Goal: Task Accomplishment & Management: Manage account settings

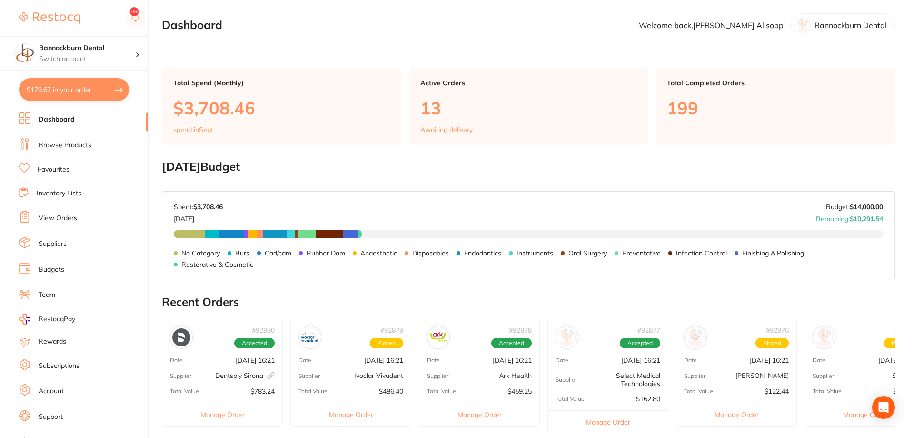
click at [91, 94] on button "$179.67 in your order" at bounding box center [74, 89] width 110 height 23
checkbox input "true"
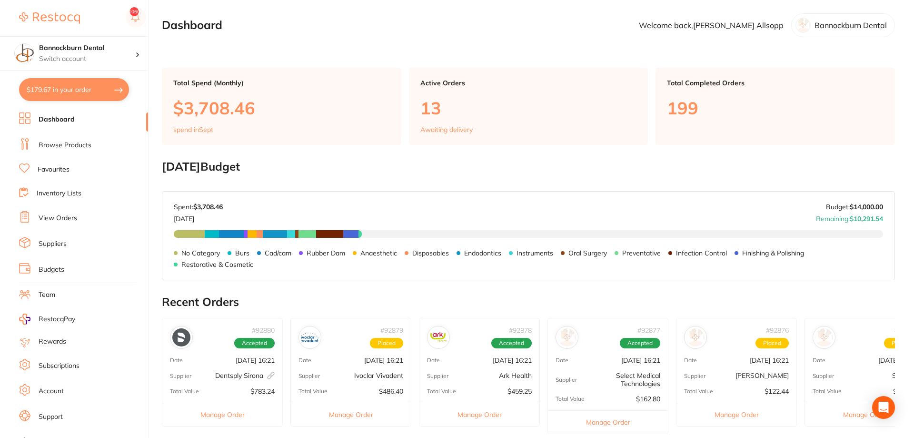
checkbox input "true"
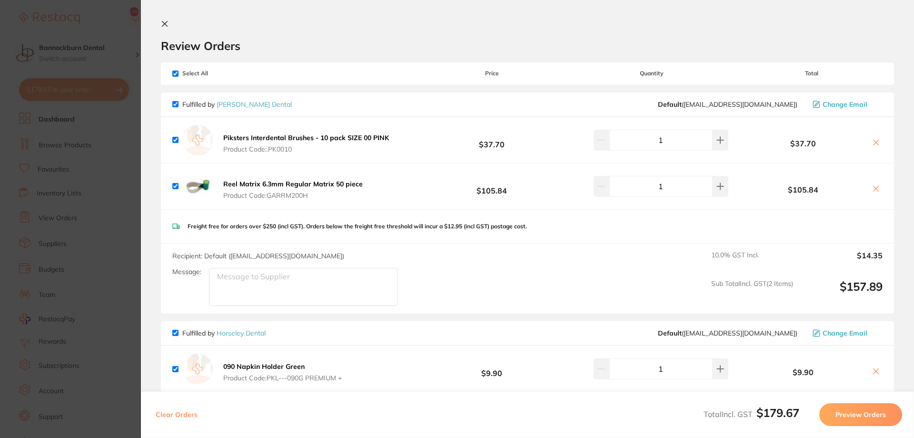
click at [166, 25] on icon at bounding box center [164, 23] width 5 height 5
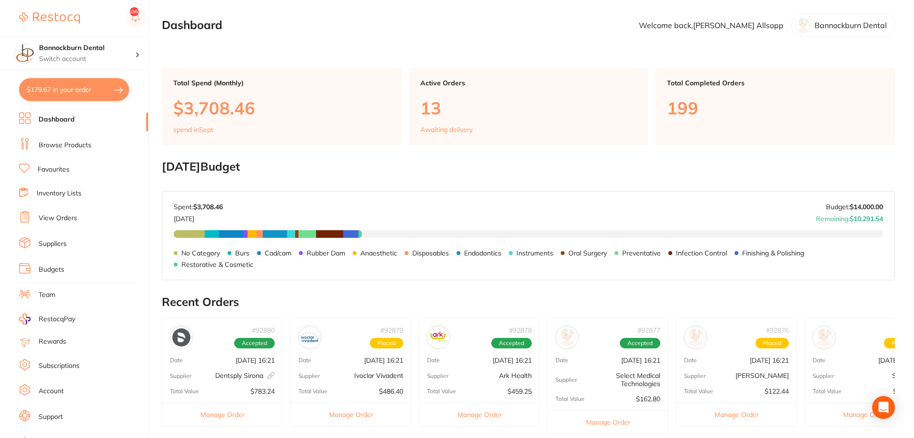
scroll to position [277, 0]
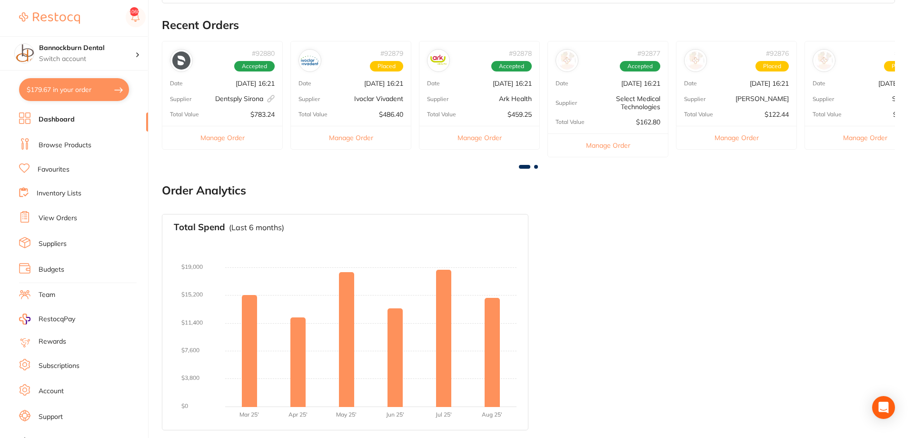
click at [61, 240] on link "Suppliers" at bounding box center [53, 244] width 28 height 10
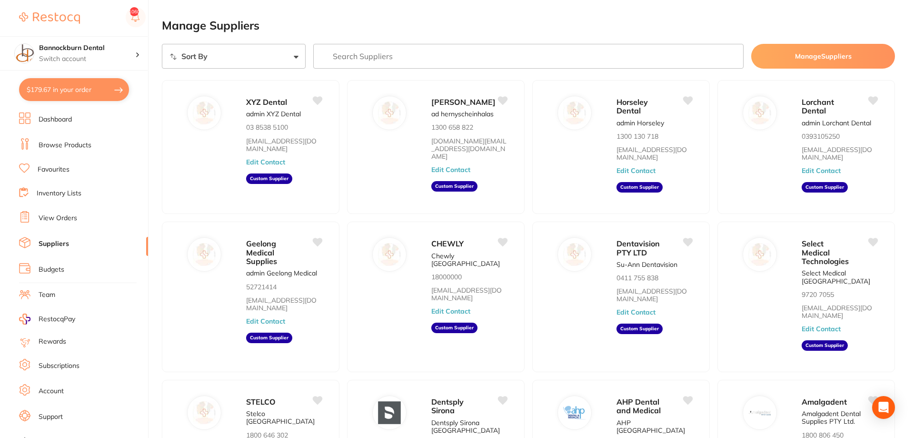
click at [63, 213] on link "View Orders" at bounding box center [58, 218] width 39 height 10
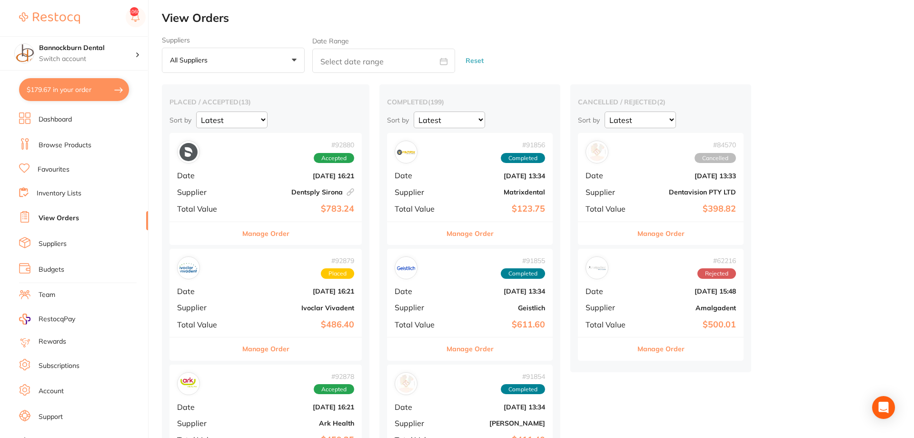
click at [264, 230] on button "Manage Order" at bounding box center [265, 233] width 47 height 23
